Goal: Use online tool/utility: Use online tool/utility

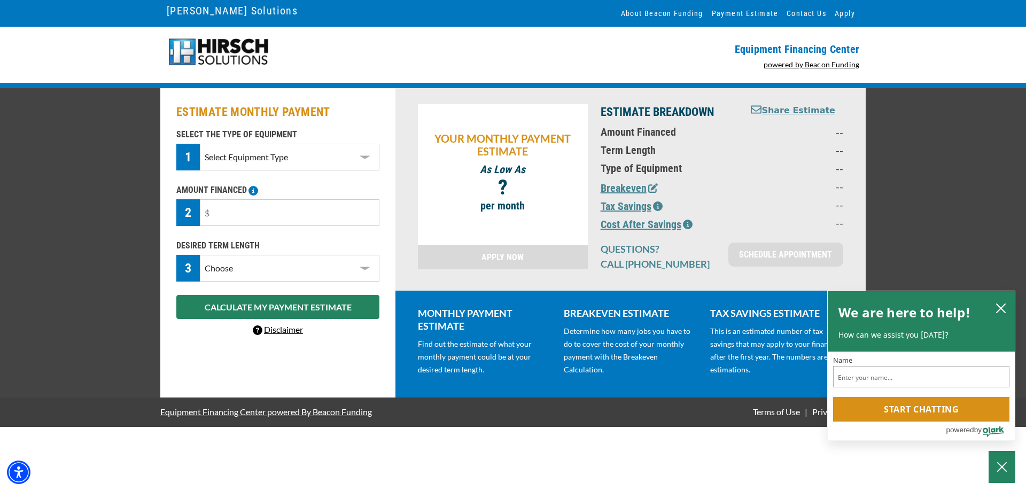
click at [383, 247] on div "DESIRED TERM LENGTH 3 Choose 36 Months 48 Months 60 Months Please choose the De…" at bounding box center [278, 260] width 216 height 42
drag, startPoint x: 1002, startPoint y: 305, endPoint x: 256, endPoint y: 203, distance: 752.9
click at [1003, 305] on icon "close chatbox" at bounding box center [1000, 308] width 9 height 9
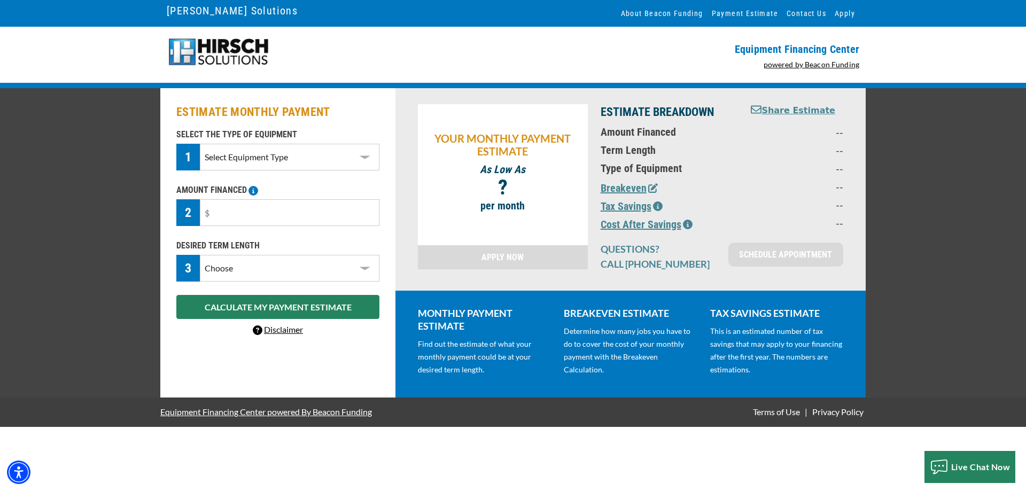
click at [348, 146] on select "Select Equipment Type DTG Printing Embroidery Screen Printing Software and Auto…" at bounding box center [290, 157] width 180 height 27
click at [200, 144] on select "Select Equipment Type DTG Printing Embroidery Screen Printing Software and Auto…" at bounding box center [290, 157] width 180 height 27
click at [321, 165] on select "Select Equipment Type DTG Printing Embroidery Screen Printing Software and Auto…" at bounding box center [290, 157] width 180 height 27
select select "1"
click at [200, 144] on select "Select Equipment Type DTG Printing Embroidery Screen Printing Software and Auto…" at bounding box center [290, 157] width 180 height 27
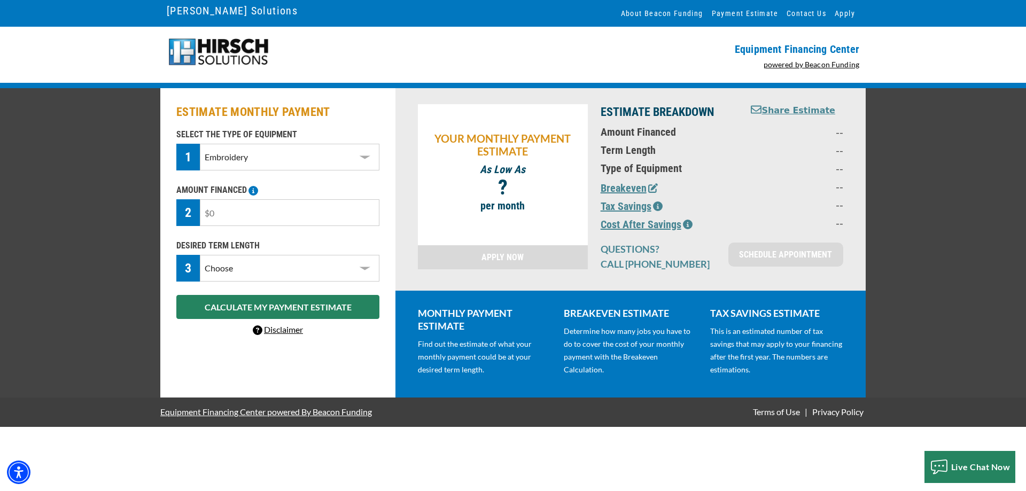
click at [295, 215] on input "text" at bounding box center [290, 212] width 180 height 27
type input "$22,500"
click at [312, 276] on select "Choose 36 Months 48 Months 60 Months" at bounding box center [290, 268] width 180 height 27
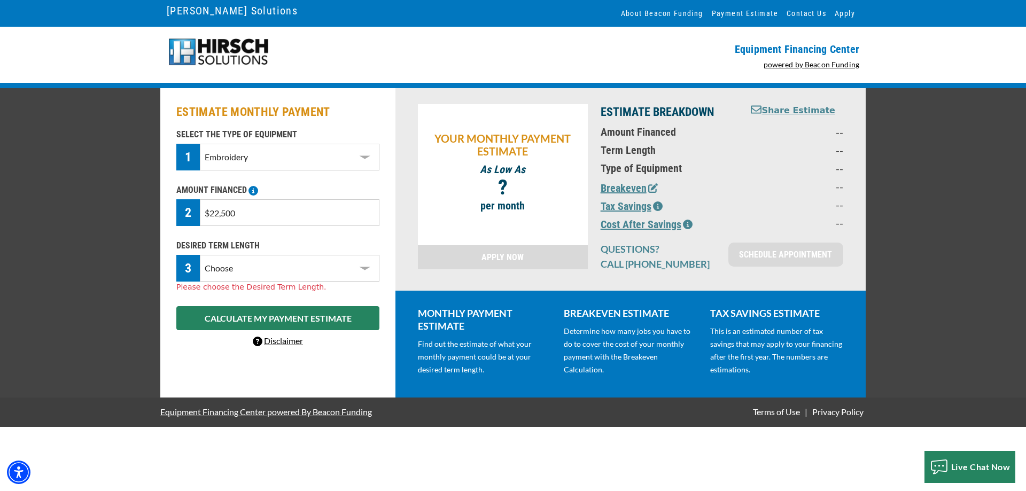
select select "48"
click at [200, 255] on select "Choose 36 Months 48 Months 60 Months" at bounding box center [290, 268] width 180 height 27
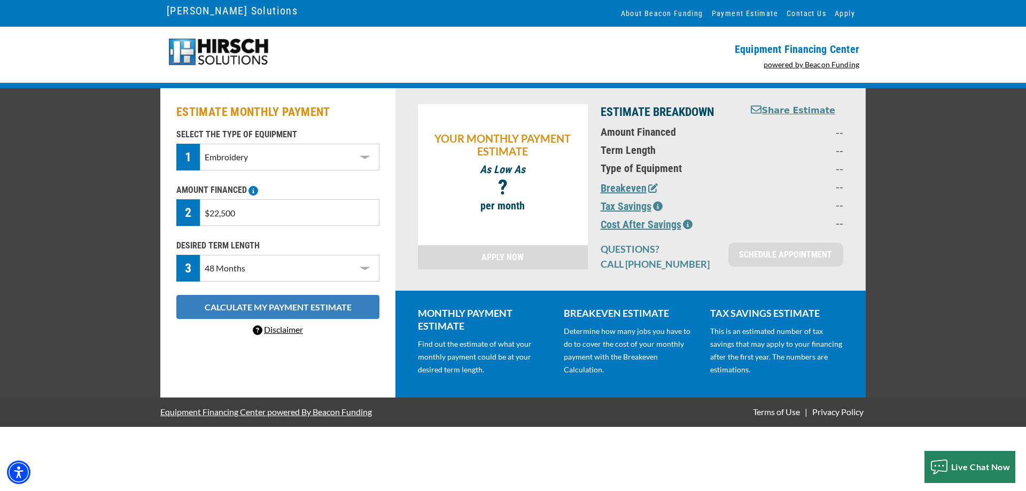
click at [238, 306] on button "CALCULATE MY PAYMENT ESTIMATE" at bounding box center [277, 307] width 203 height 24
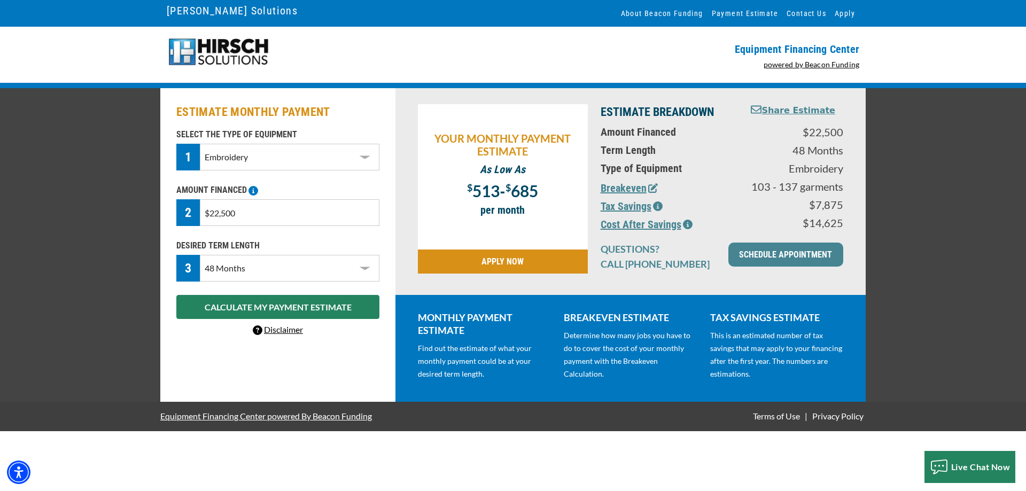
click at [282, 266] on select "Choose 36 Months 48 Months 60 Months" at bounding box center [290, 268] width 180 height 27
click at [302, 216] on input "$22,500" at bounding box center [290, 212] width 180 height 27
click at [242, 208] on input "$22,500" at bounding box center [290, 212] width 180 height 27
drag, startPoint x: 245, startPoint y: 213, endPoint x: 184, endPoint y: 205, distance: 61.5
click at [184, 205] on div "2 $22,500" at bounding box center [277, 212] width 203 height 27
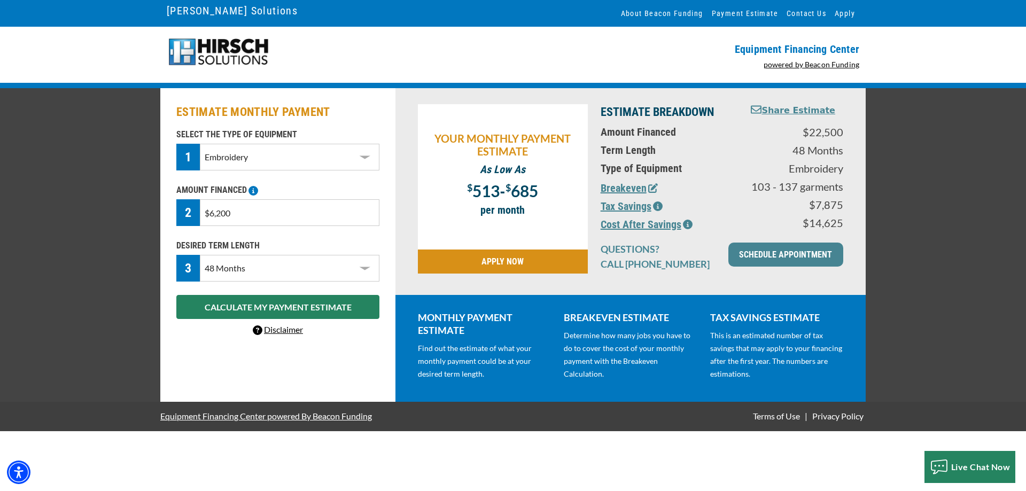
type input "$62,000"
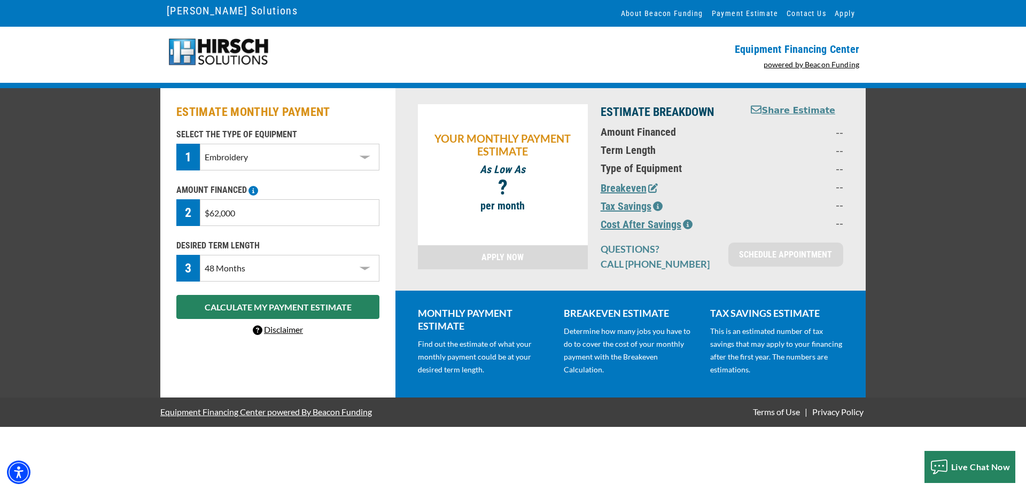
click at [251, 322] on div "SELECT THE TYPE OF EQUIPMENT 1 Select Equipment Type DTG Printing Embroidery Sc…" at bounding box center [278, 232] width 216 height 208
click at [256, 317] on button "CALCULATE MY PAYMENT ESTIMATE" at bounding box center [277, 307] width 203 height 24
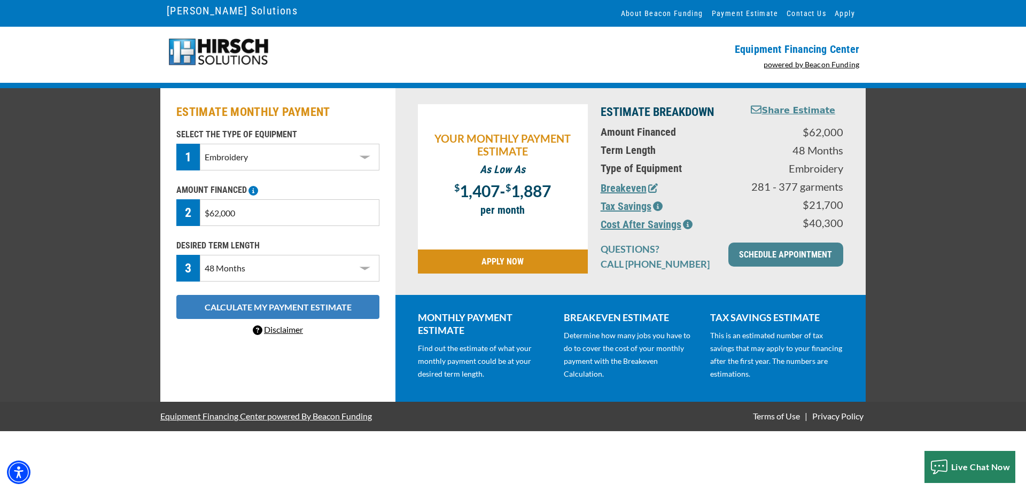
click at [260, 313] on button "CALCULATE MY PAYMENT ESTIMATE" at bounding box center [277, 307] width 203 height 24
click at [370, 270] on select "Choose 36 Months 48 Months 60 Months" at bounding box center [290, 268] width 180 height 27
select select "60"
click at [200, 255] on select "Choose 36 Months 48 Months 60 Months" at bounding box center [290, 268] width 180 height 27
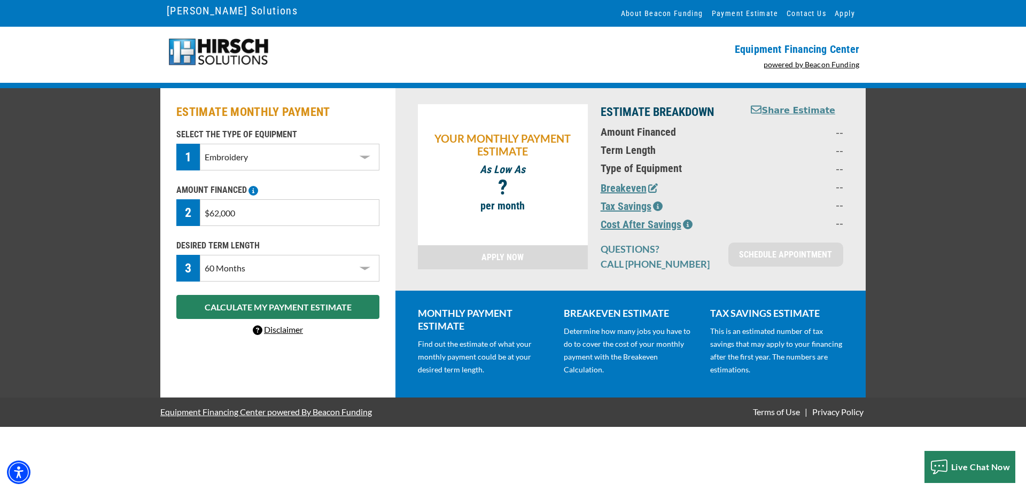
click at [256, 210] on input "$62,000" at bounding box center [290, 212] width 180 height 27
click at [256, 213] on input "$62,000" at bounding box center [290, 212] width 180 height 27
click at [213, 215] on input "$62,000" at bounding box center [290, 212] width 180 height 27
type input "$32,000"
click at [292, 310] on button "CALCULATE MY PAYMENT ESTIMATE" at bounding box center [277, 307] width 203 height 24
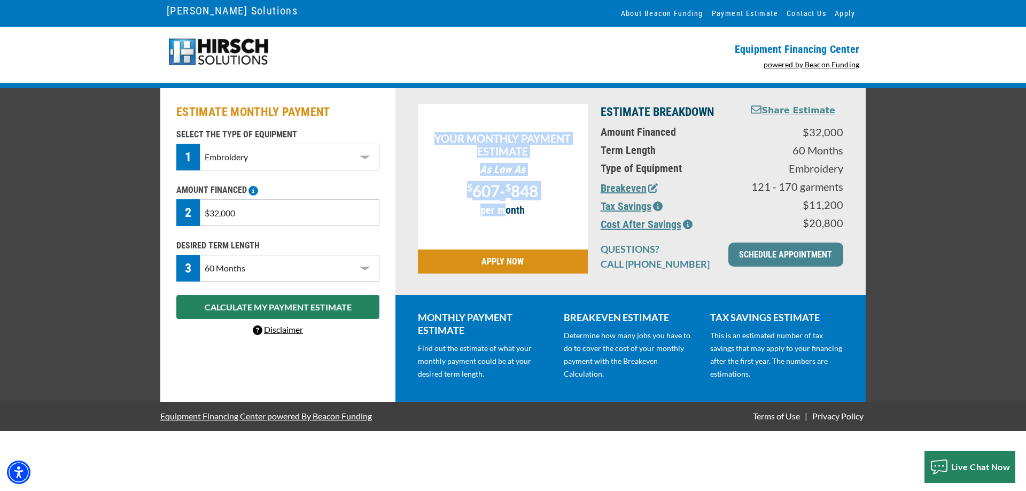
drag, startPoint x: 417, startPoint y: 105, endPoint x: 530, endPoint y: 234, distance: 171.5
click at [517, 242] on div "YOUR MONTHLY PAYMENT ESTIMATE As Low As $ 607 - $ 848 ? per month APPLY NOW" at bounding box center [502, 191] width 183 height 175
click at [869, 277] on div "ESTIMATE MONTHLY PAYMENT SELECT THE TYPE OF EQUIPMENT 1 Select Equipment Type D…" at bounding box center [513, 245] width 1026 height 314
click at [137, 110] on div "ESTIMATE MONTHLY PAYMENT SELECT THE TYPE OF EQUIPMENT 1 Select Equipment Type D…" at bounding box center [513, 245] width 1026 height 314
drag, startPoint x: 133, startPoint y: 91, endPoint x: 131, endPoint y: 102, distance: 11.3
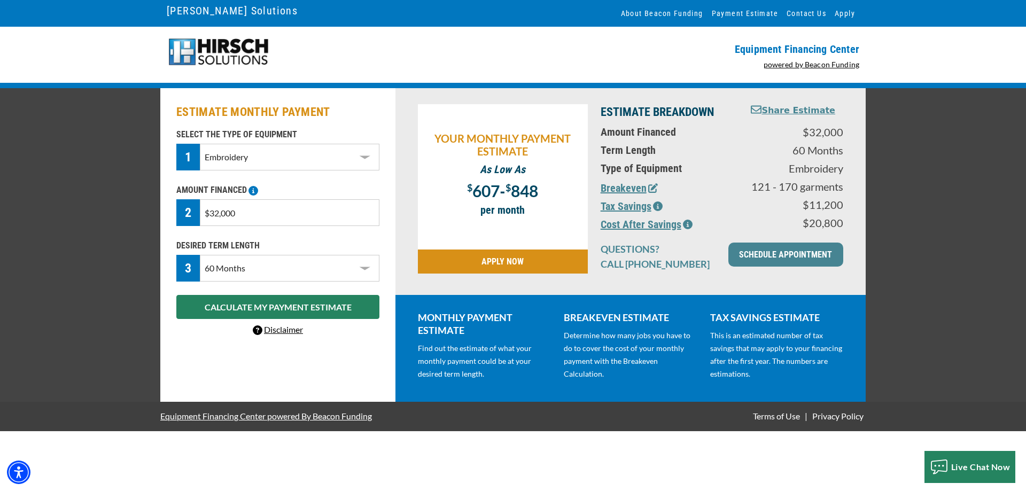
click at [133, 103] on div "ESTIMATE MONTHLY PAYMENT SELECT THE TYPE OF EQUIPMENT 1 Select Equipment Type D…" at bounding box center [513, 245] width 1026 height 314
click at [175, 91] on div "ESTIMATE MONTHLY PAYMENT SELECT THE TYPE OF EQUIPMENT 1 Select Equipment Type D…" at bounding box center [277, 245] width 235 height 314
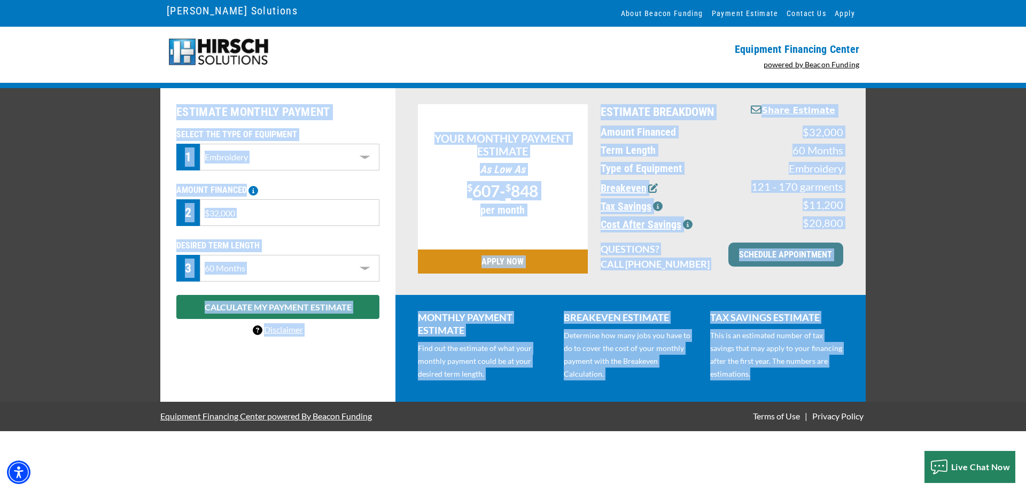
drag, startPoint x: 173, startPoint y: 92, endPoint x: 844, endPoint y: 386, distance: 732.1
click at [844, 386] on div "ESTIMATE MONTHLY PAYMENT SELECT THE TYPE OF EQUIPMENT 1 Select Equipment Type D…" at bounding box center [512, 245] width 705 height 314
click at [848, 394] on div "MONTHLY PAYMENT ESTIMATE Find out the estimate of what your monthly payment cou…" at bounding box center [630, 348] width 470 height 107
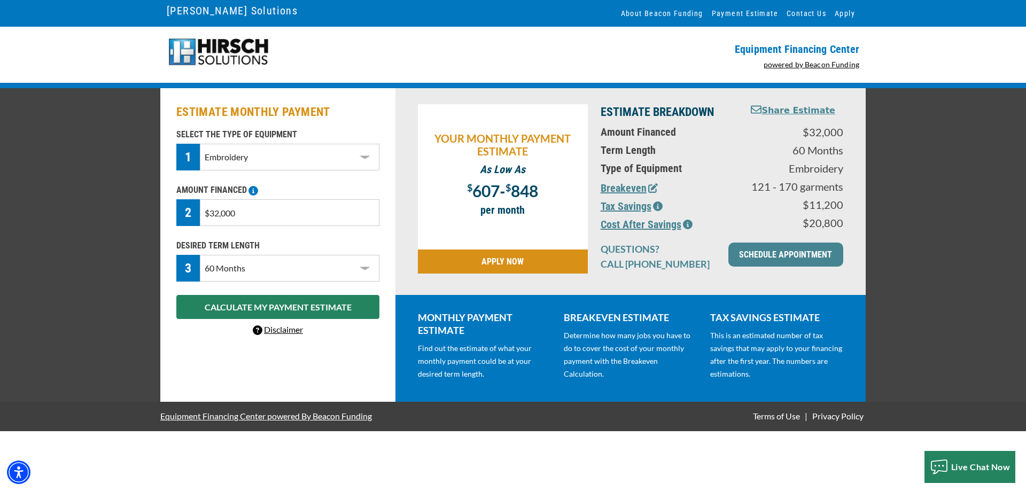
click at [891, 362] on div "ESTIMATE MONTHLY PAYMENT SELECT THE TYPE OF EQUIPMENT 1 Select Equipment Type D…" at bounding box center [513, 245] width 1026 height 314
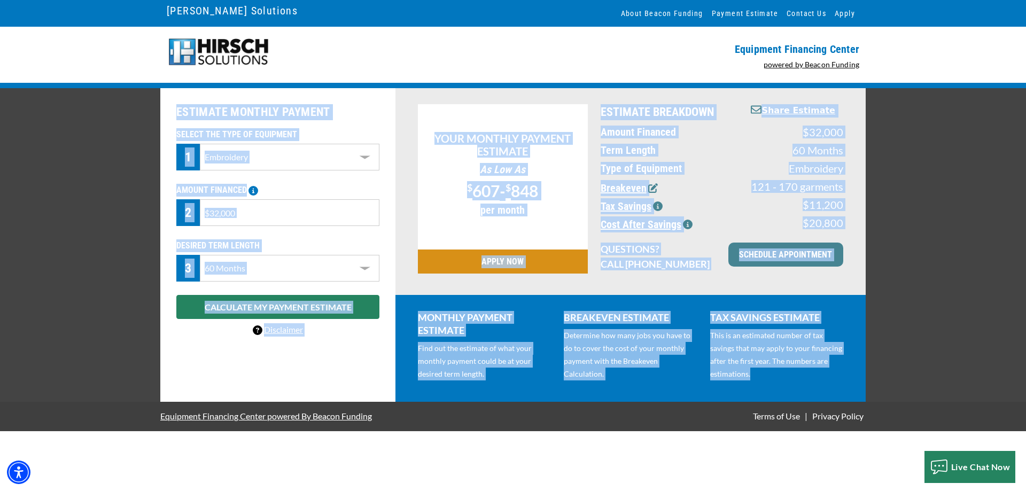
drag, startPoint x: 588, startPoint y: 370, endPoint x: 176, endPoint y: 101, distance: 491.4
click at [176, 101] on div "ESTIMATE MONTHLY PAYMENT SELECT THE TYPE OF EQUIPMENT 1 Select Equipment Type D…" at bounding box center [512, 245] width 705 height 314
click at [172, 101] on div "ESTIMATE MONTHLY PAYMENT SELECT THE TYPE OF EQUIPMENT 1 Select Equipment Type D…" at bounding box center [277, 245] width 235 height 314
